Goal: Transaction & Acquisition: Purchase product/service

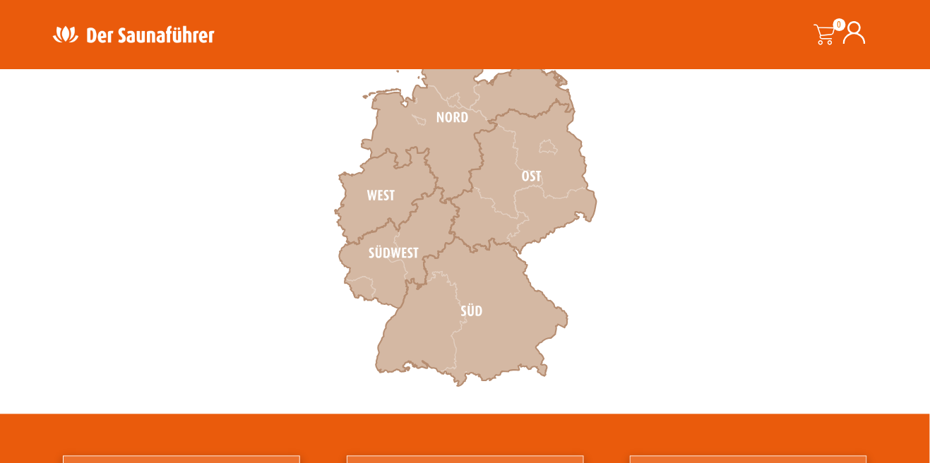
scroll to position [518, 0]
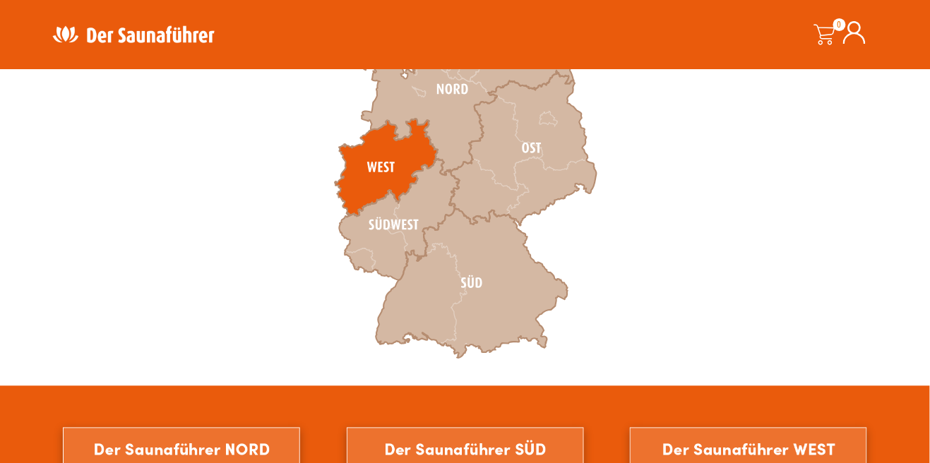
click at [359, 161] on icon at bounding box center [386, 167] width 103 height 97
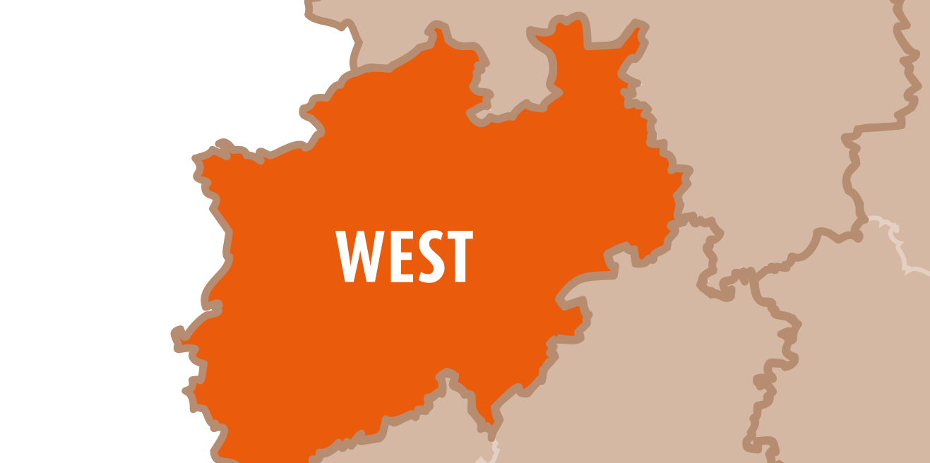
scroll to position [523, 0]
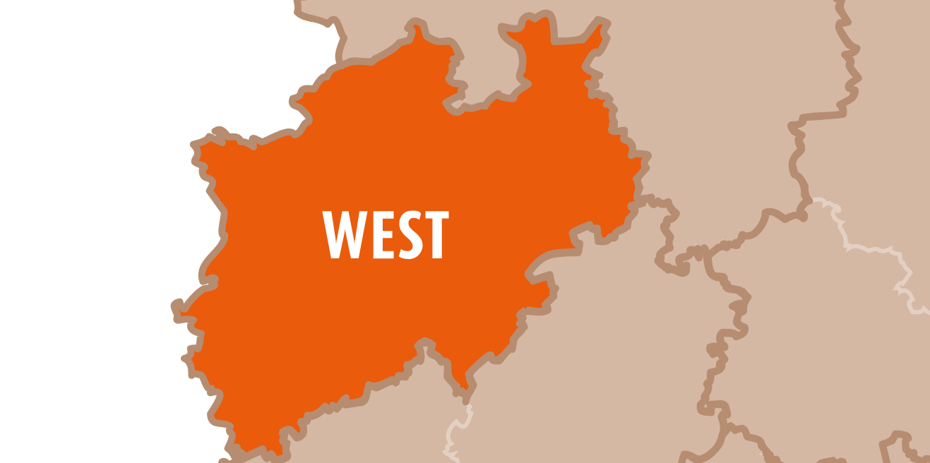
click at [381, 158] on icon at bounding box center [386, 162] width 103 height 97
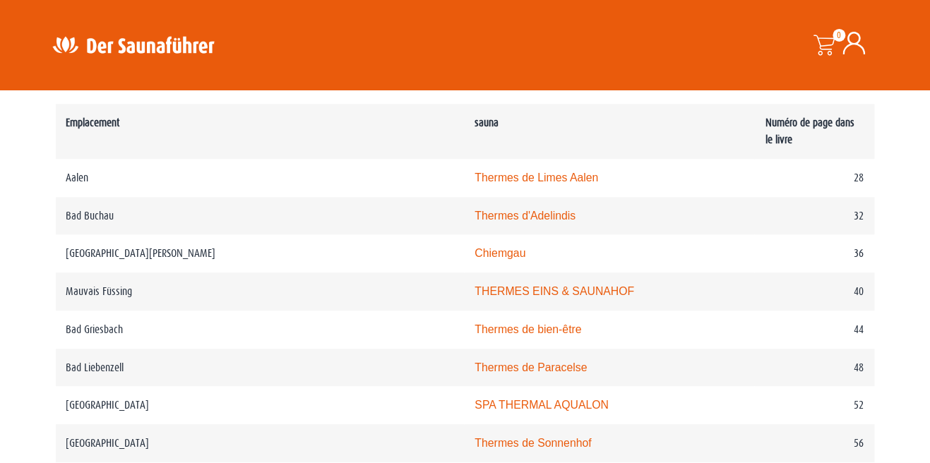
scroll to position [772, 0]
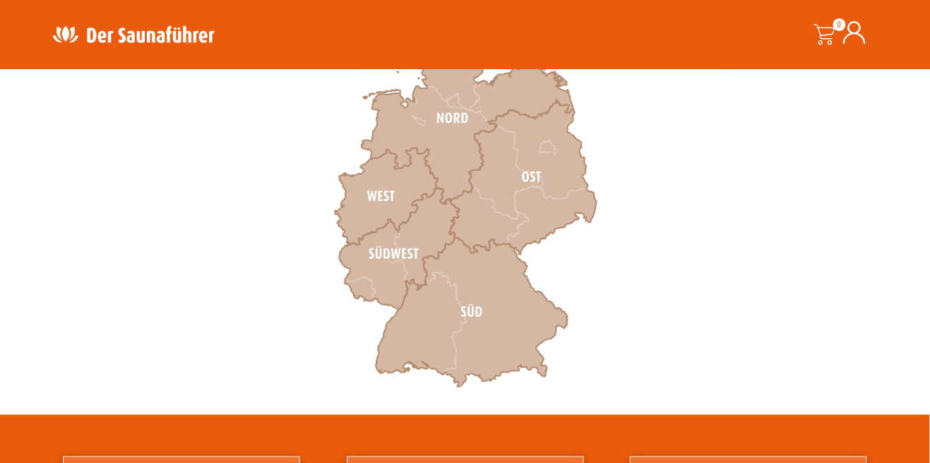
scroll to position [490, 0]
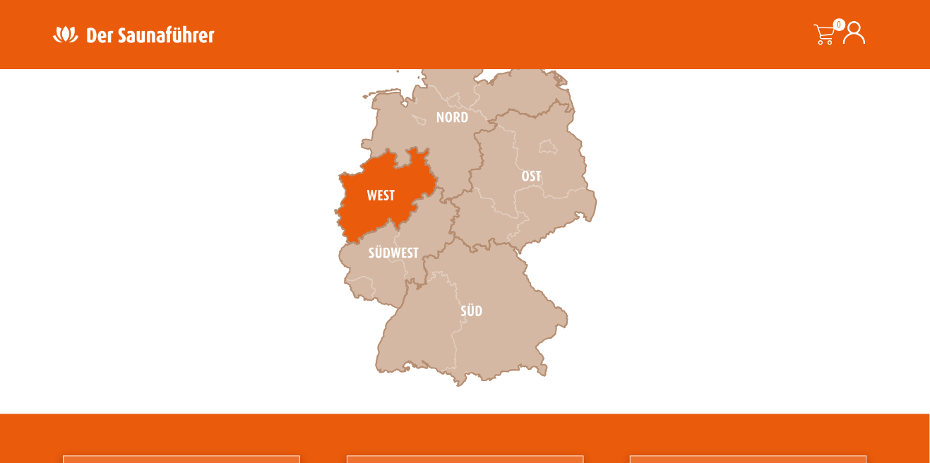
click at [369, 191] on icon at bounding box center [386, 196] width 103 height 97
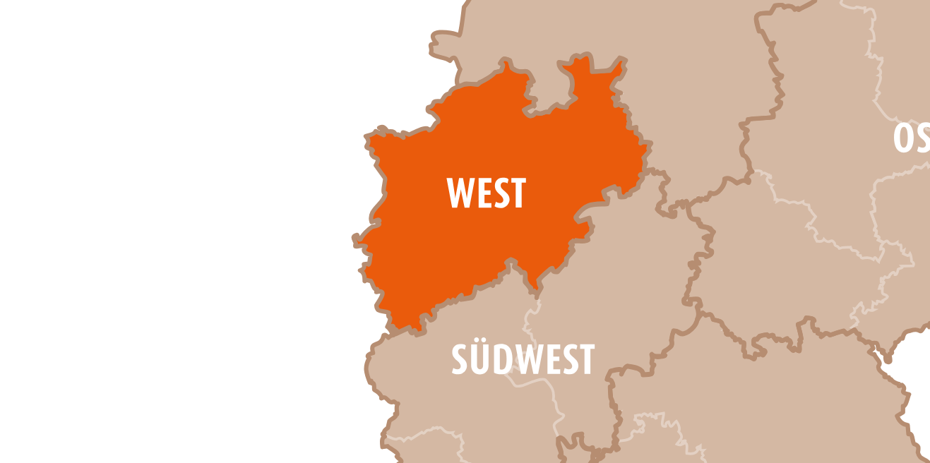
scroll to position [389, 0]
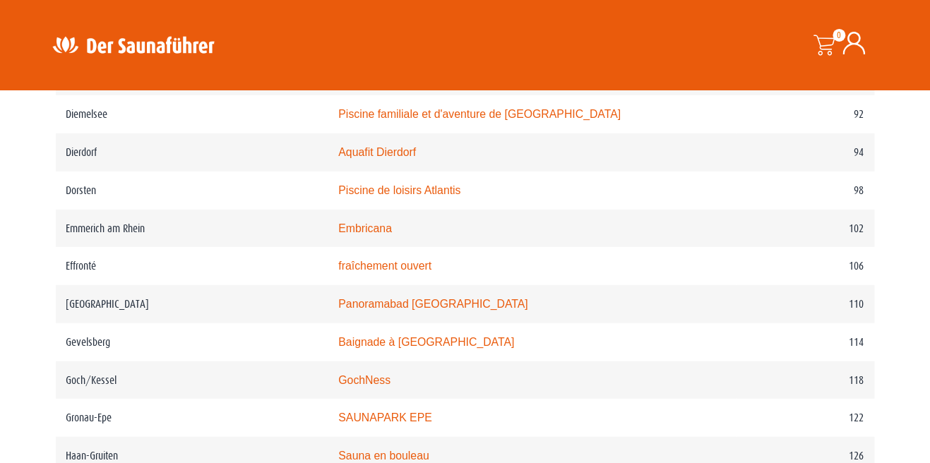
scroll to position [1428, 0]
